Goal: Information Seeking & Learning: Learn about a topic

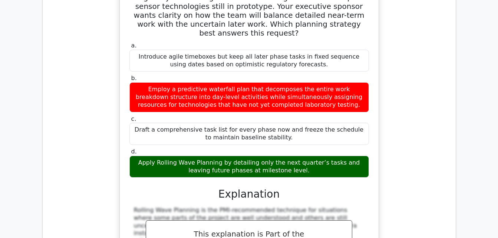
scroll to position [20357, 0]
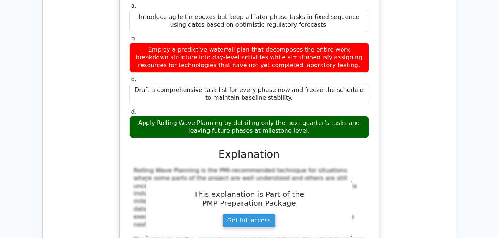
scroll to position [20395, 0]
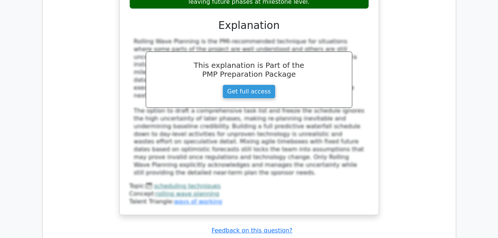
scroll to position [20519, 0]
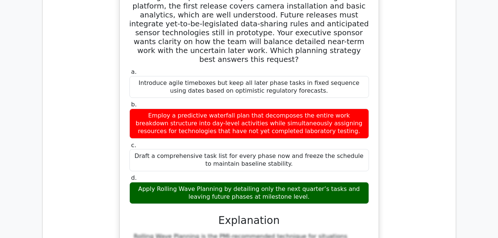
scroll to position [20319, 0]
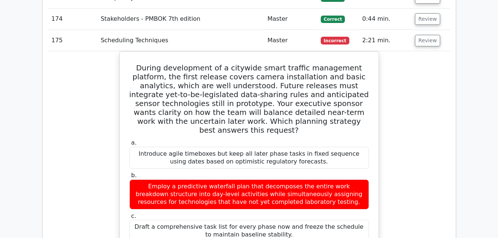
scroll to position [20258, 0]
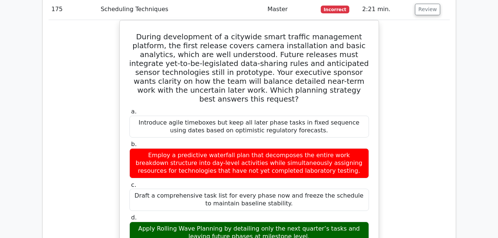
scroll to position [20289, 0]
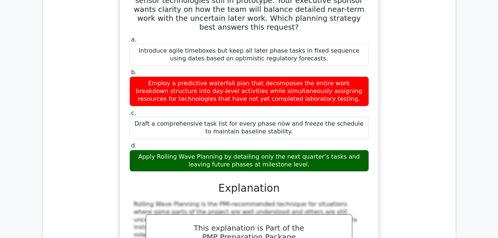
scroll to position [20360, 0]
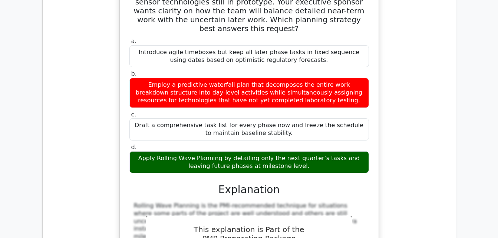
drag, startPoint x: 148, startPoint y: 55, endPoint x: 331, endPoint y: 160, distance: 211.6
copy div "What is the purpose of a Histogram in Quality Management? a. To identify the ro…"
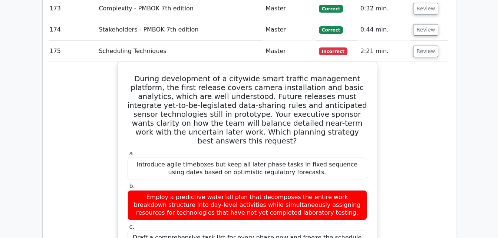
scroll to position [20247, 0]
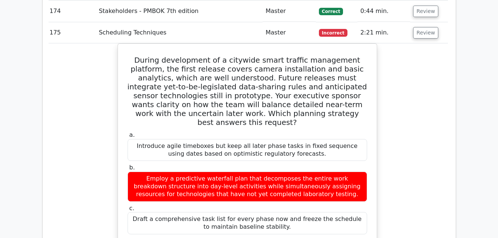
scroll to position [20267, 0]
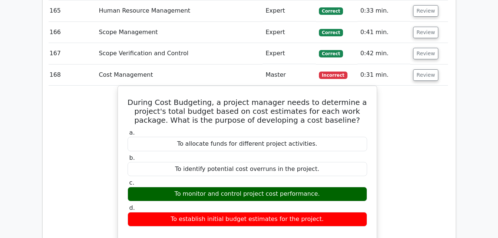
scroll to position [19733, 0]
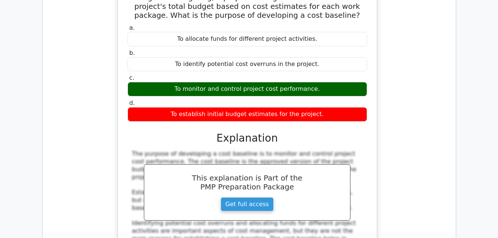
scroll to position [19836, 0]
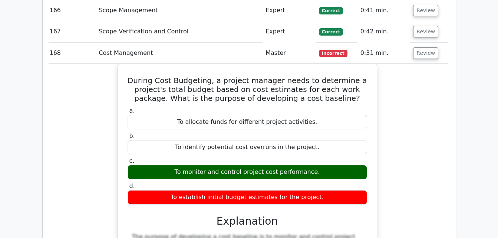
scroll to position [19755, 0]
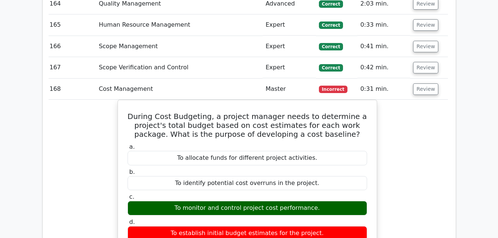
scroll to position [19719, 0]
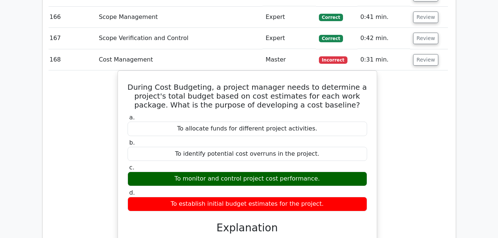
scroll to position [19748, 0]
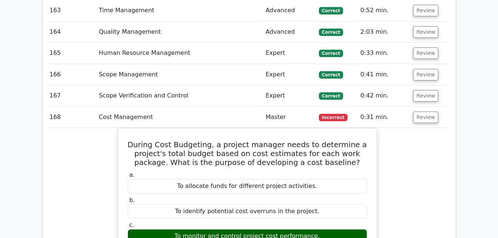
scroll to position [19691, 0]
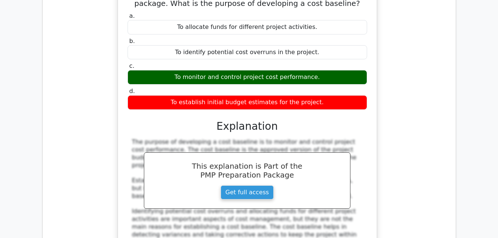
scroll to position [19852, 0]
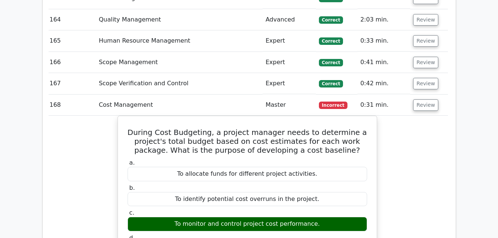
scroll to position [19703, 0]
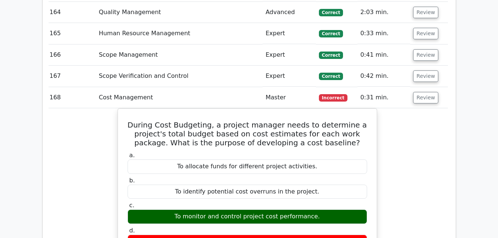
scroll to position [19710, 0]
